Goal: Information Seeking & Learning: Learn about a topic

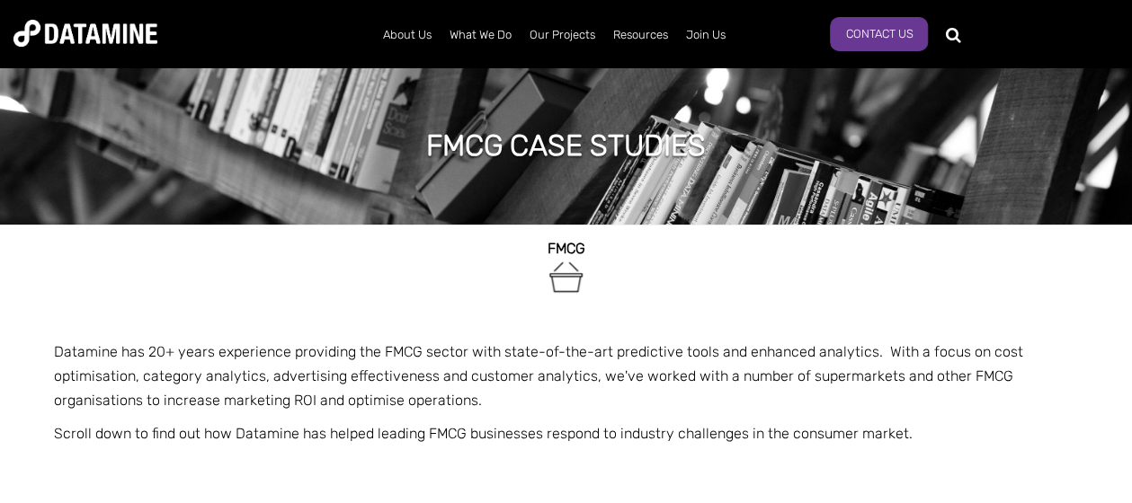
drag, startPoint x: 570, startPoint y: 333, endPoint x: 491, endPoint y: 305, distance: 84.2
click at [491, 305] on span "FMCG Datamine has 20+ years experience providing the FMCG sector with state-of-…" at bounding box center [566, 369] width 1025 height 289
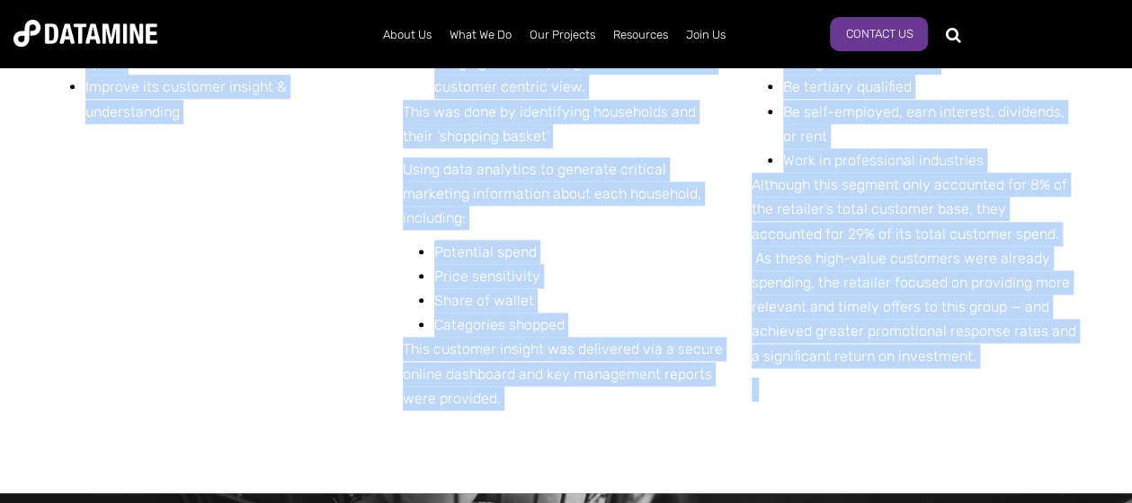
scroll to position [951, 0]
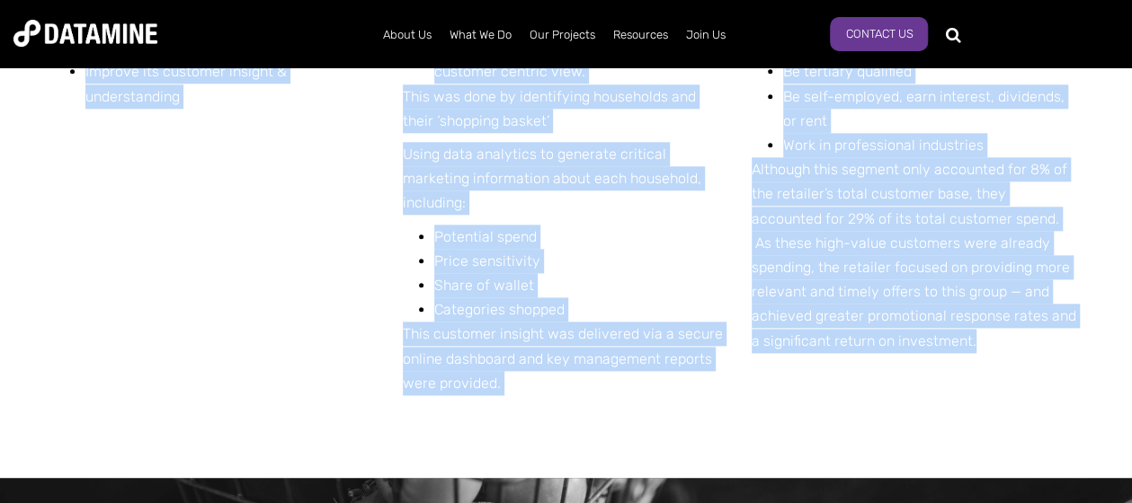
drag, startPoint x: 55, startPoint y: 227, endPoint x: 906, endPoint y: 351, distance: 860.1
click at [906, 351] on div "THE CHALLENGE A large FMCG chain aimed to: Shift from a product focus to a cust…" at bounding box center [566, 164] width 1025 height 628
copy div "THE CHALLENGE A large FMCG chain aimed to: Shift from a product focus to a cust…"
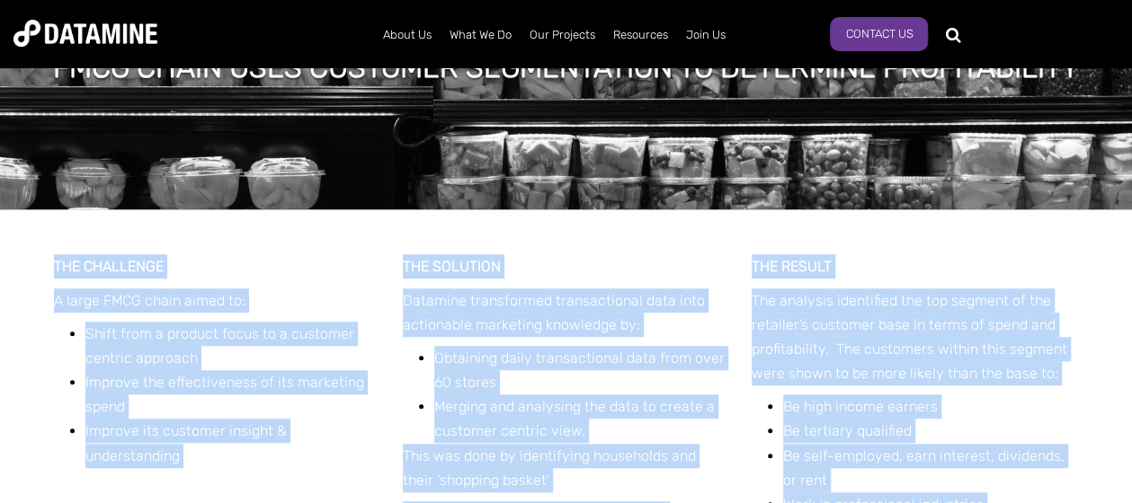
scroll to position [681, 0]
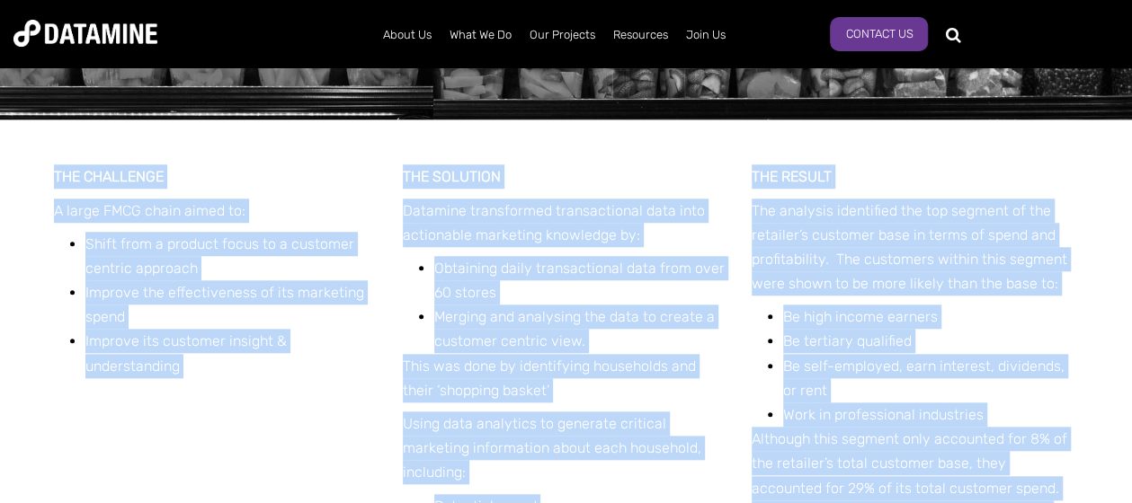
click at [356, 358] on li "Improve its customer insight & understanding" at bounding box center [233, 353] width 296 height 49
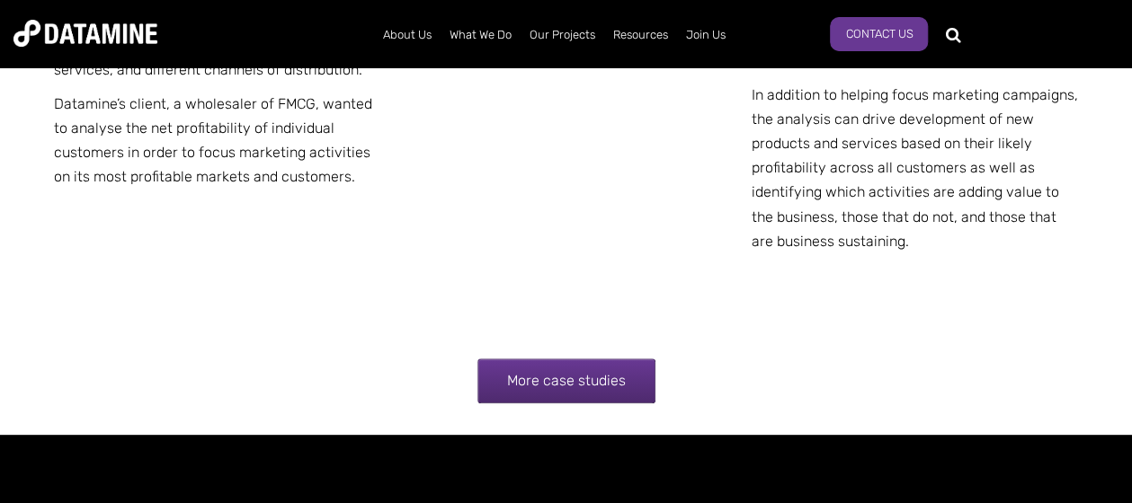
scroll to position [3551, 0]
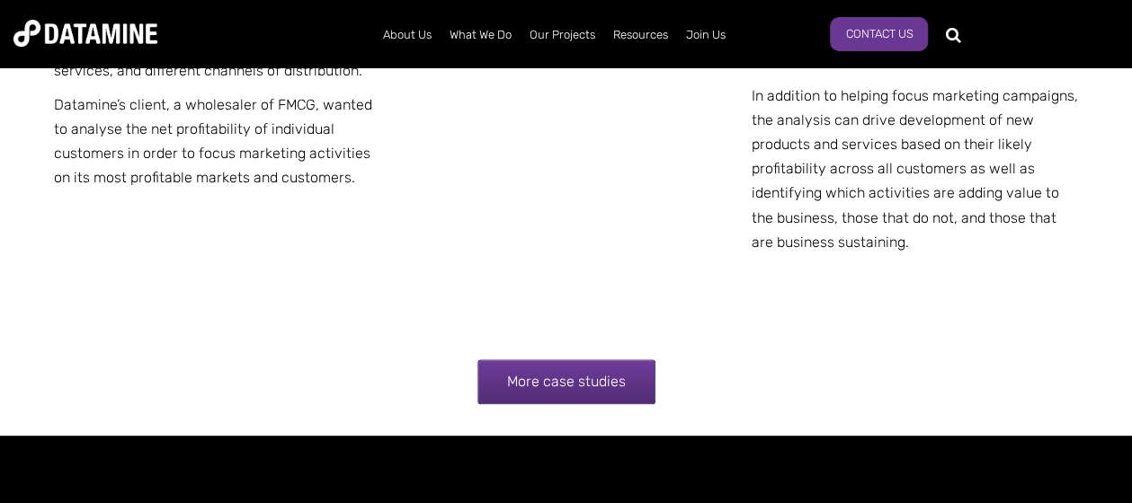
click at [547, 360] on link "More case studies" at bounding box center [566, 382] width 178 height 45
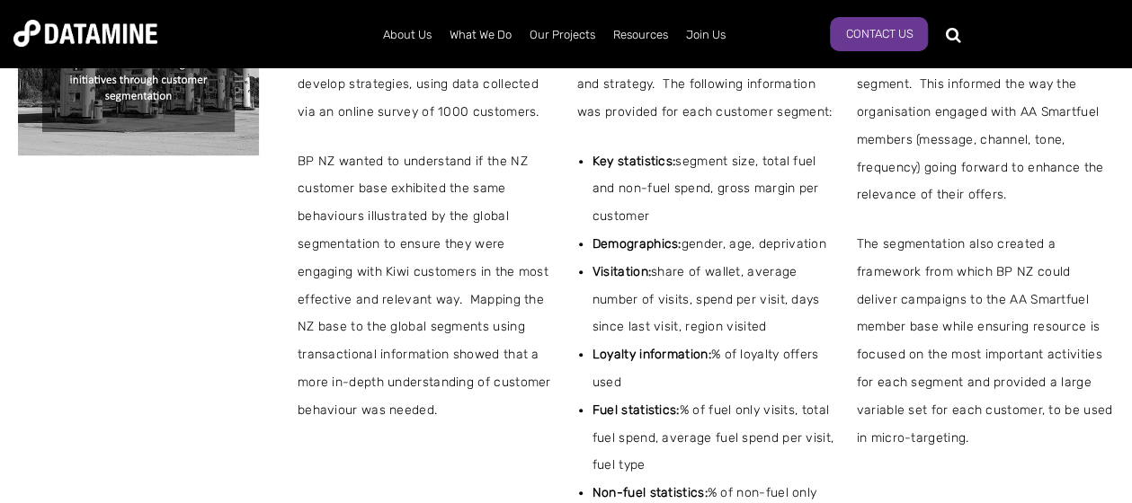
scroll to position [809, 0]
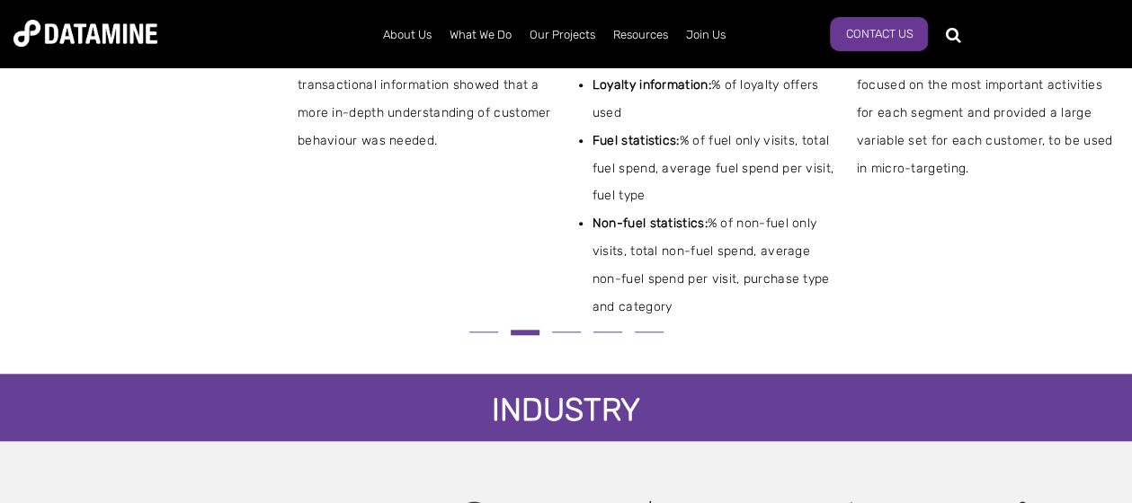
click at [492, 337] on button at bounding box center [483, 332] width 41 height 10
click at [484, 336] on button at bounding box center [483, 332] width 41 height 10
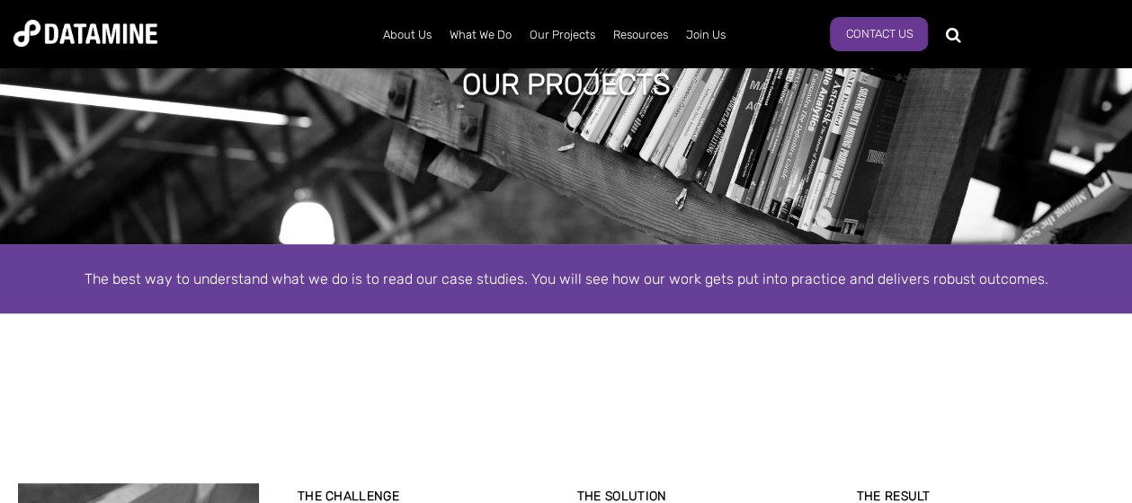
scroll to position [90, 0]
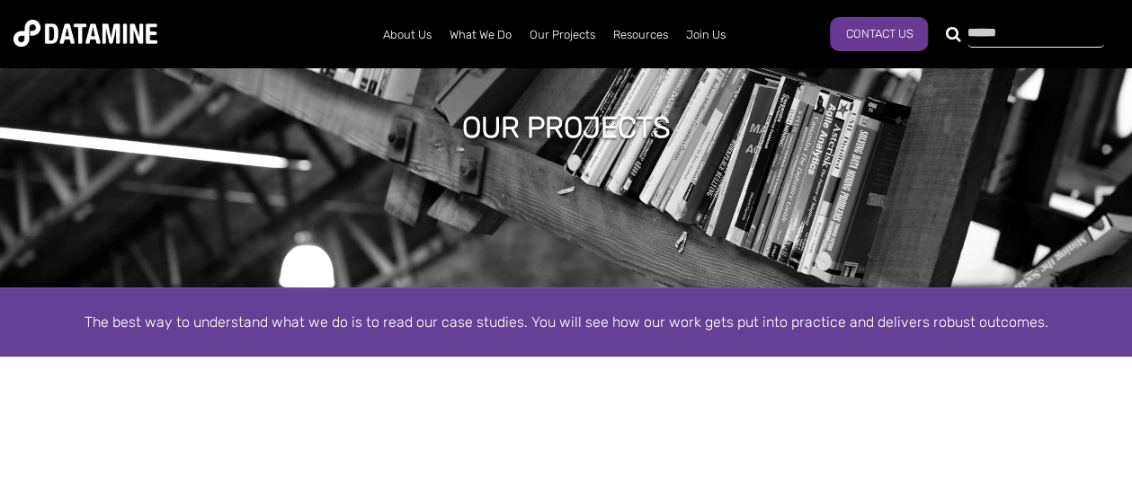
click at [956, 35] on div at bounding box center [1024, 33] width 137 height 29
click at [1003, 31] on input "text" at bounding box center [1035, 34] width 137 height 25
type input "**********"
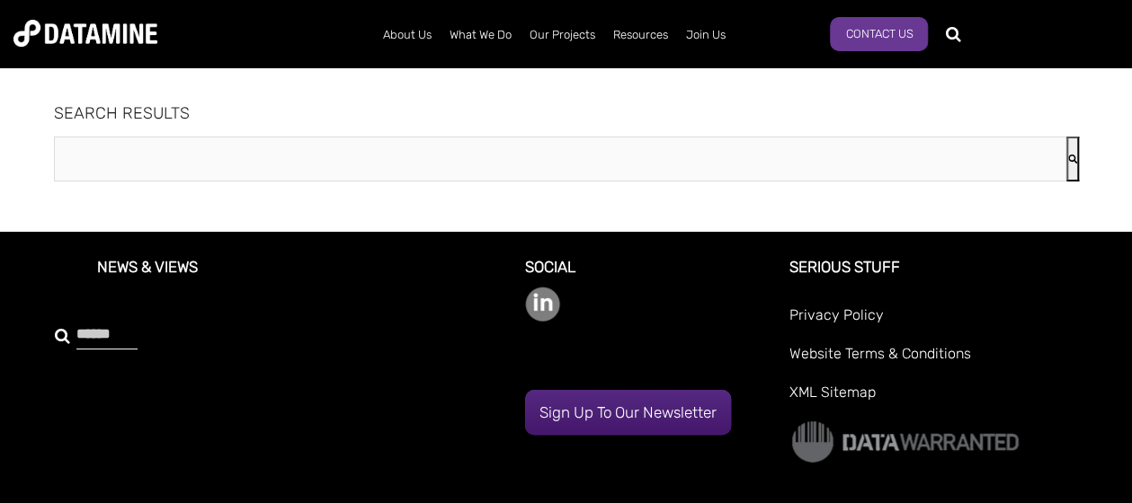
type input "**********"
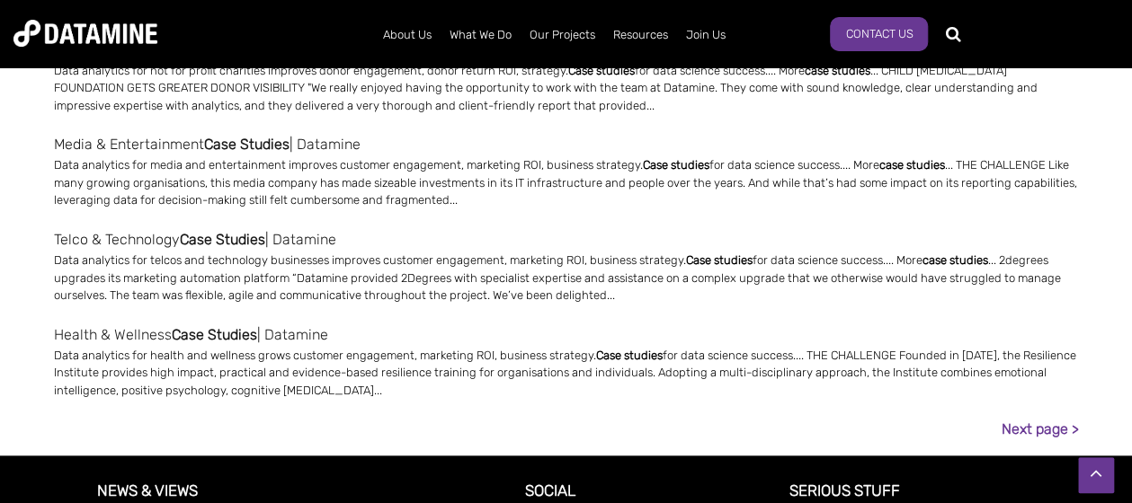
scroll to position [809, 0]
